Goal: Check status: Check status

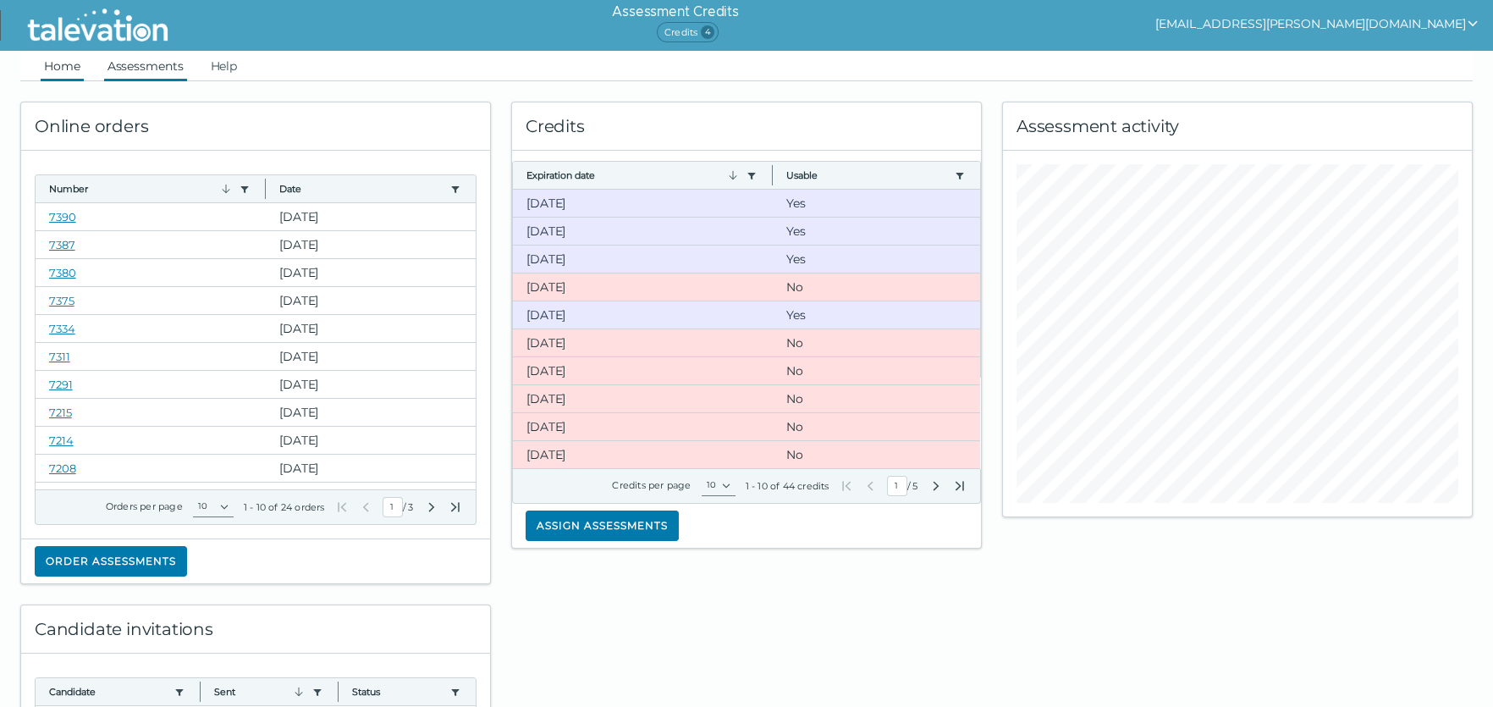
click at [147, 59] on link "Assessments" at bounding box center [145, 66] width 83 height 30
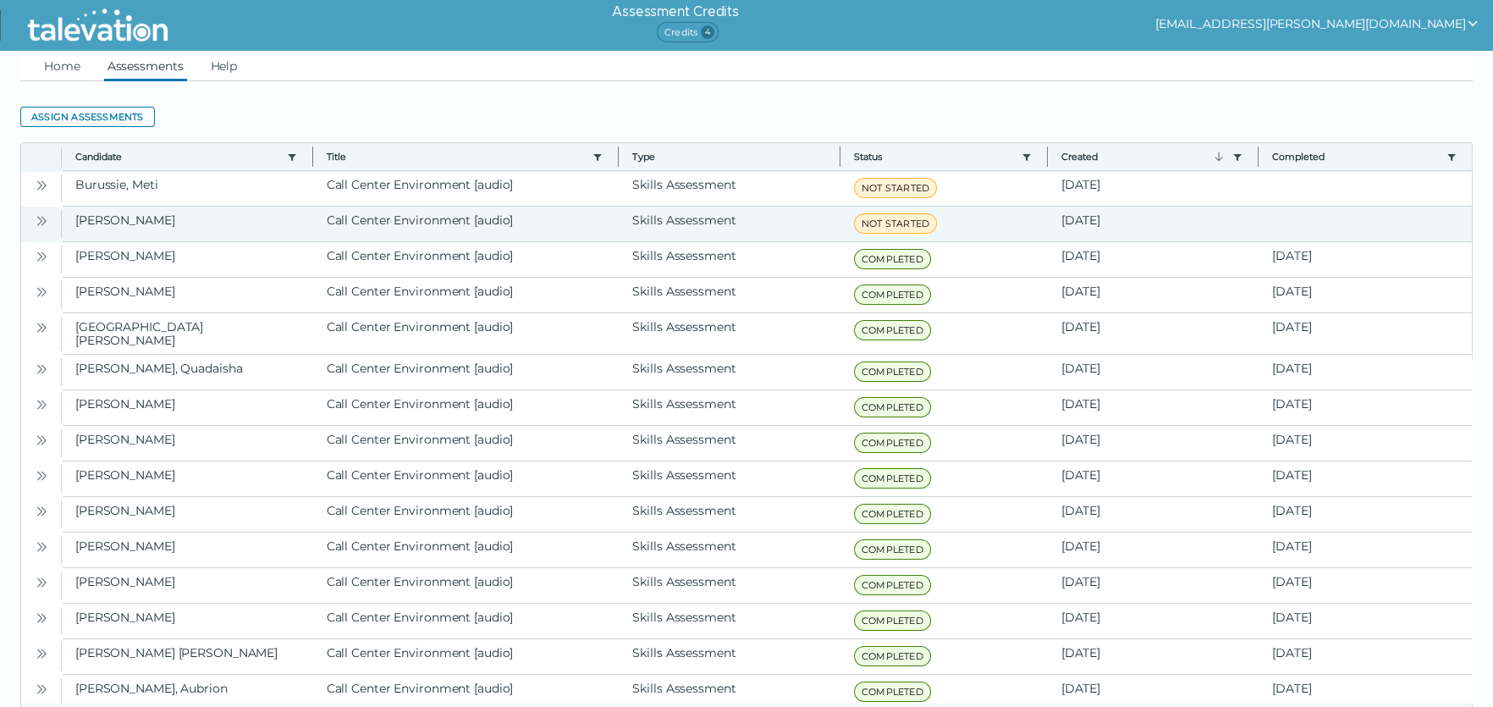
click at [52, 216] on button "Open" at bounding box center [41, 220] width 20 height 20
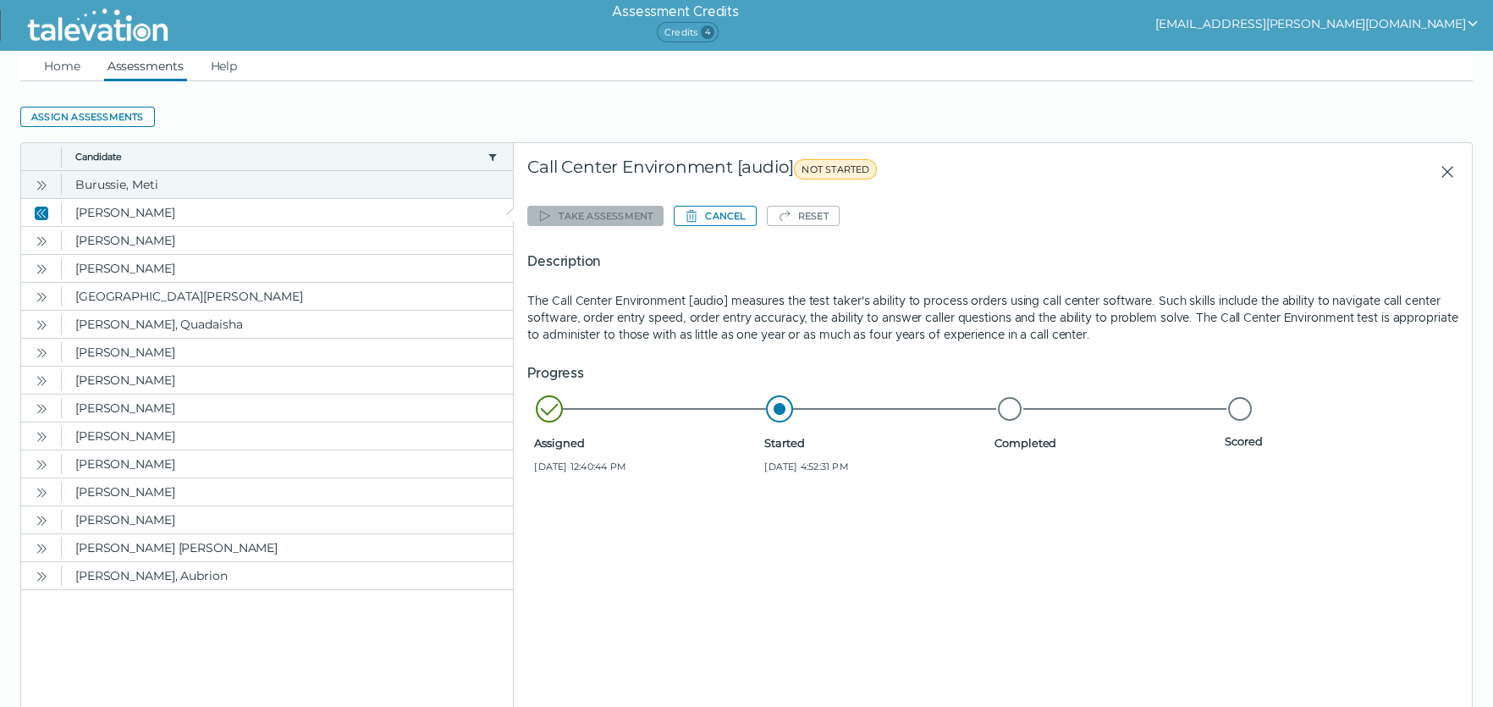
click at [50, 187] on button "Open" at bounding box center [41, 184] width 20 height 20
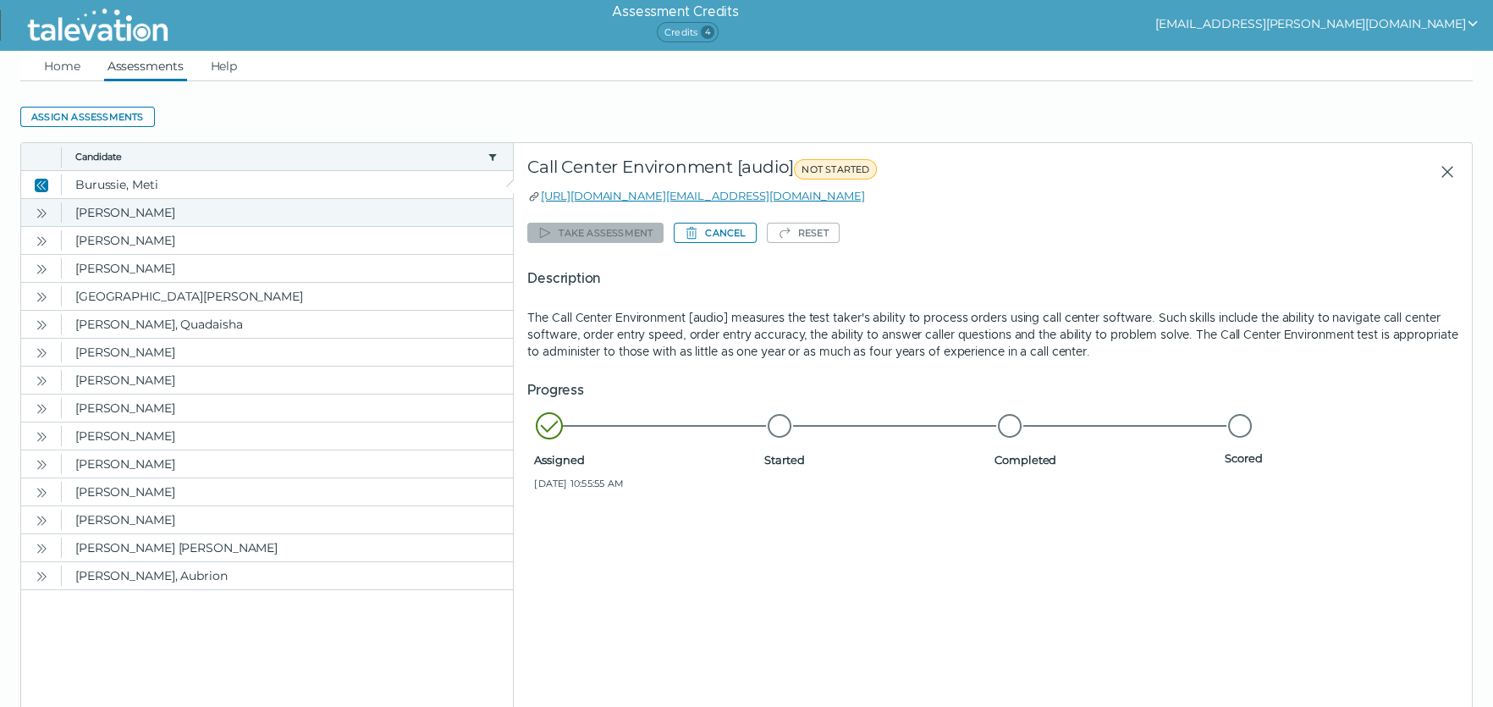
click at [50, 214] on button "Open" at bounding box center [41, 212] width 20 height 20
